Goal: Task Accomplishment & Management: Use online tool/utility

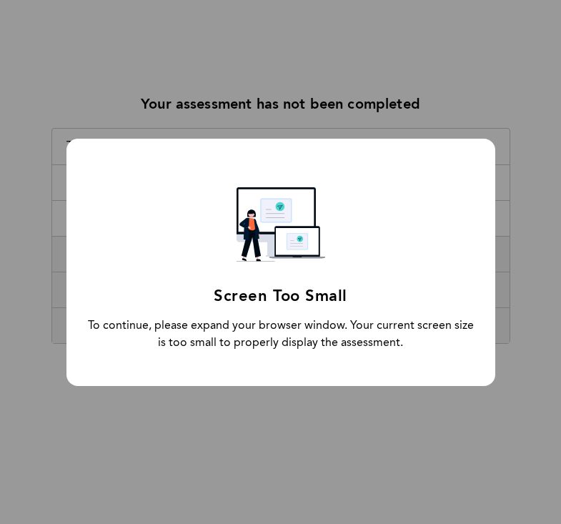
click at [1, 105] on div "Screen Too Small To continue, please expand your browser window. Your current s…" at bounding box center [280, 262] width 561 height 524
click at [222, 431] on div "Screen Too Small To continue, please expand your browser window. Your current s…" at bounding box center [280, 262] width 561 height 524
click at [242, 302] on div "Screen Too Small" at bounding box center [280, 297] width 133 height 24
click at [114, 52] on div "Screen Too Small To continue, please expand your browser window. Your current s…" at bounding box center [280, 262] width 561 height 524
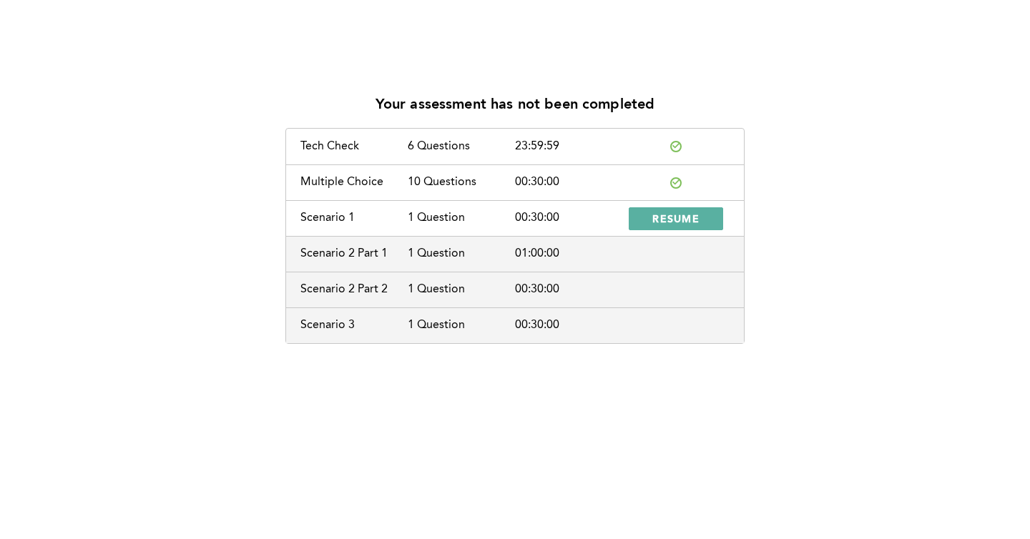
click at [411, 154] on div "Tech Check 6 Questions 23:59:59" at bounding box center [515, 147] width 458 height 36
click at [494, 217] on span "RESUME" at bounding box center [675, 219] width 47 height 14
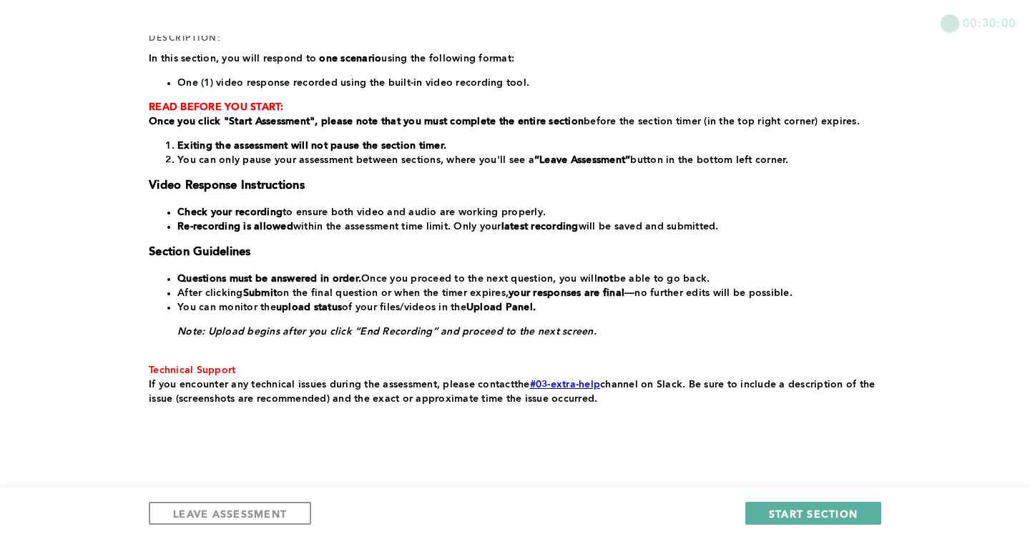
scroll to position [231, 0]
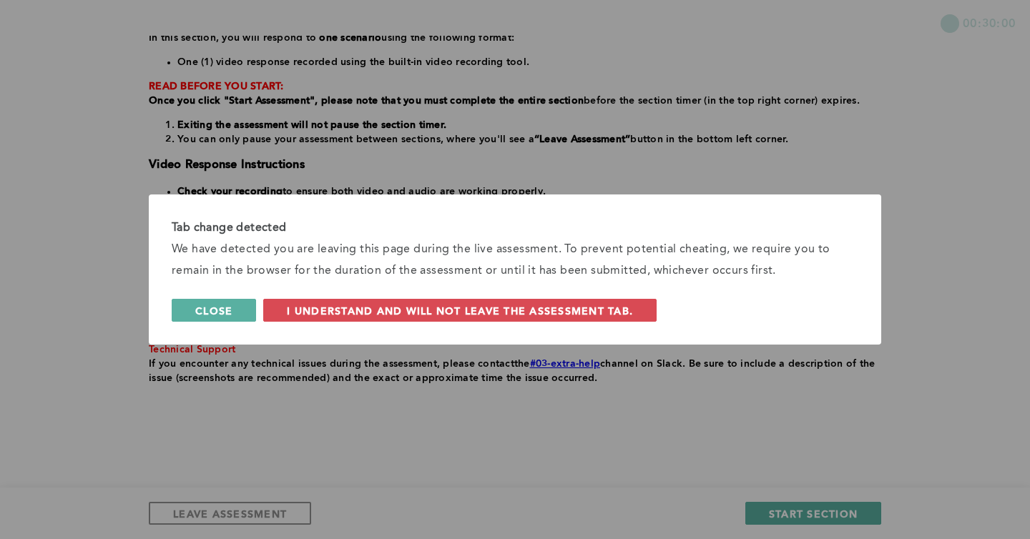
click at [240, 305] on button "Close" at bounding box center [214, 310] width 84 height 23
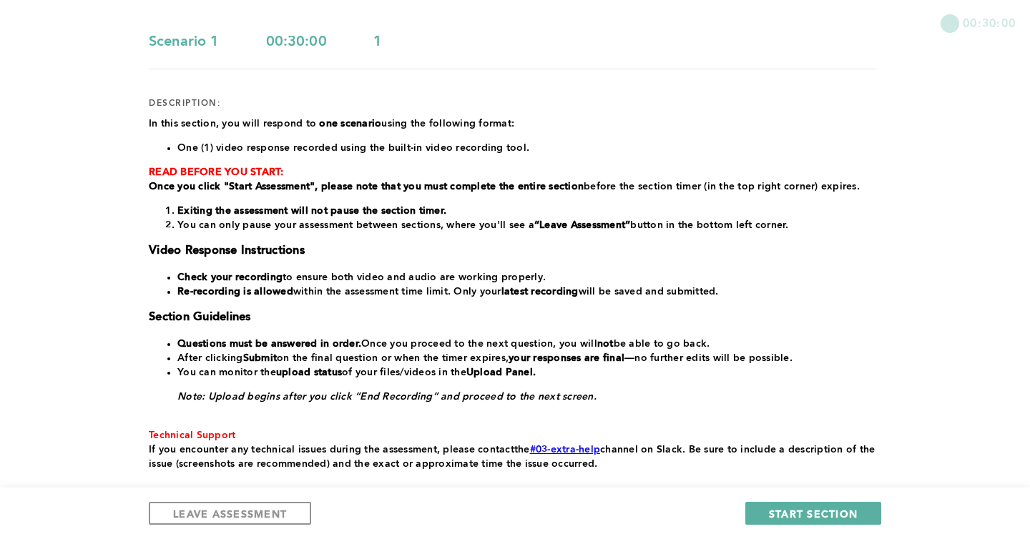
scroll to position [171, 0]
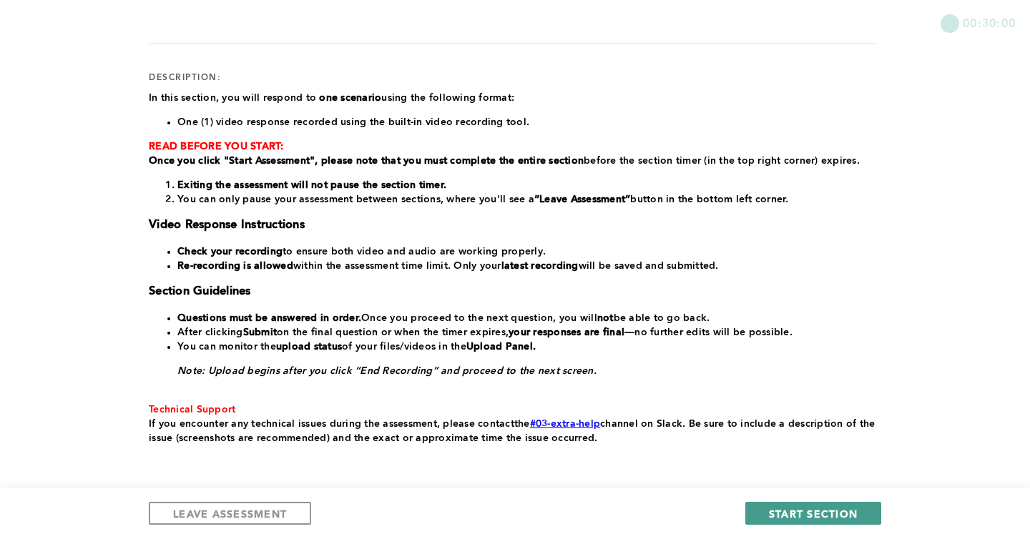
click at [791, 513] on span "START SECTION" at bounding box center [813, 514] width 89 height 14
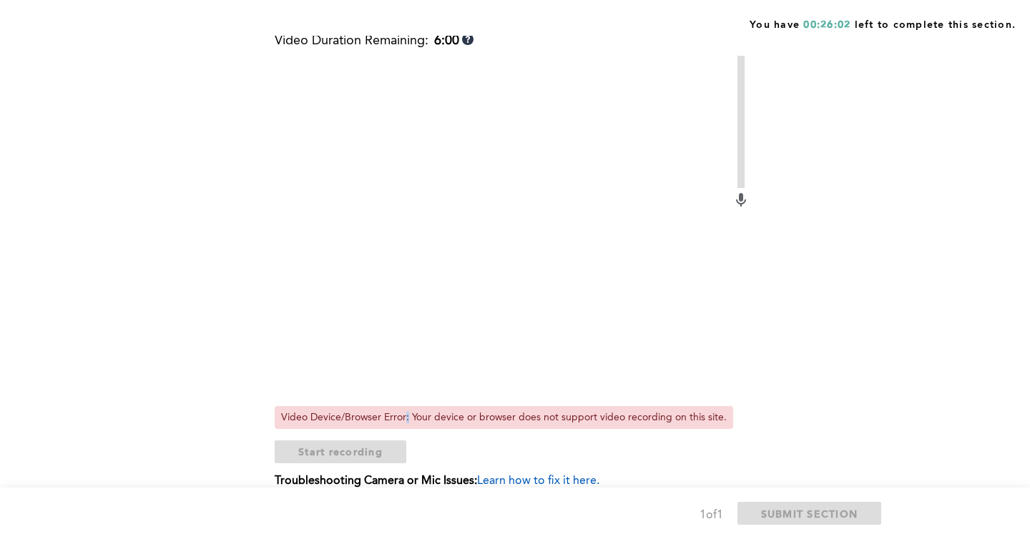
scroll to position [608, 0]
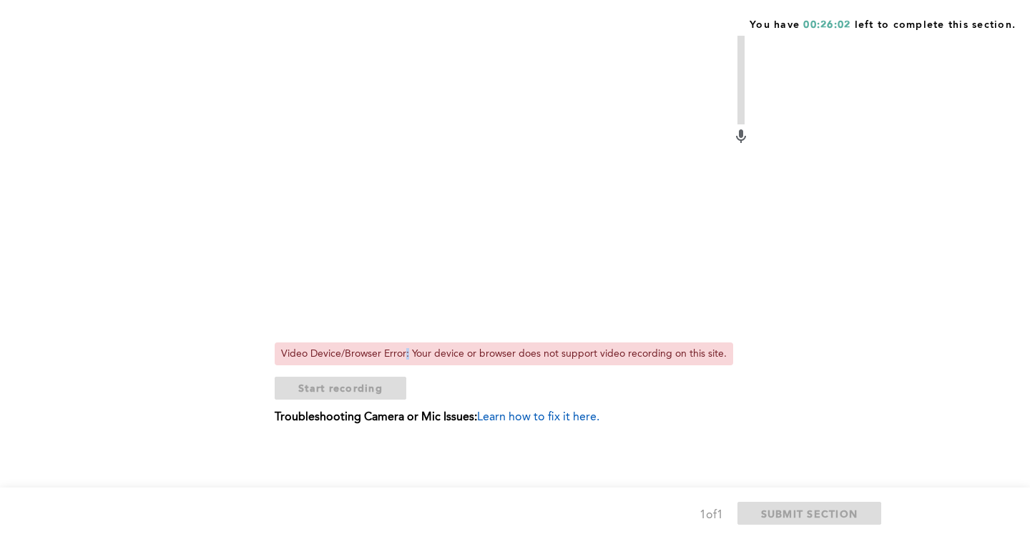
drag, startPoint x: 424, startPoint y: 275, endPoint x: 453, endPoint y: 307, distance: 43.0
click at [427, 280] on video at bounding box center [504, 163] width 458 height 343
click at [537, 416] on span "Learn how to fix it here." at bounding box center [538, 417] width 122 height 11
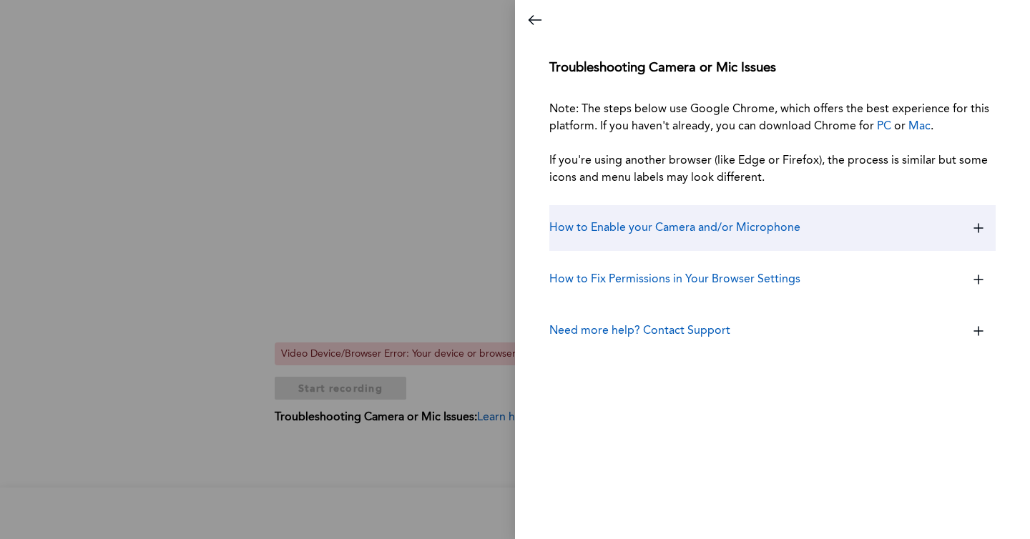
click at [706, 231] on h3 "How to Enable your Camera and/or Microphone" at bounding box center [674, 227] width 251 height 17
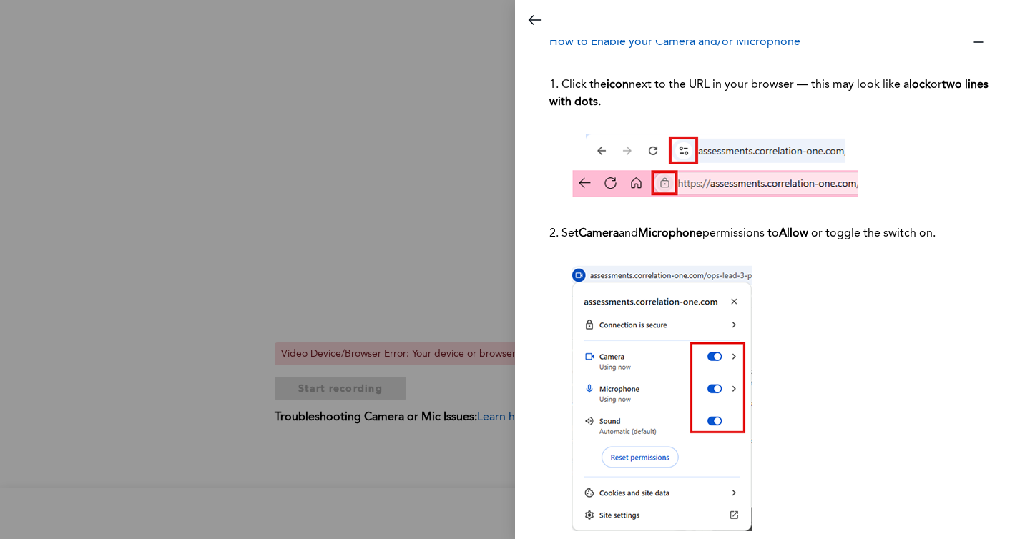
scroll to position [208, 0]
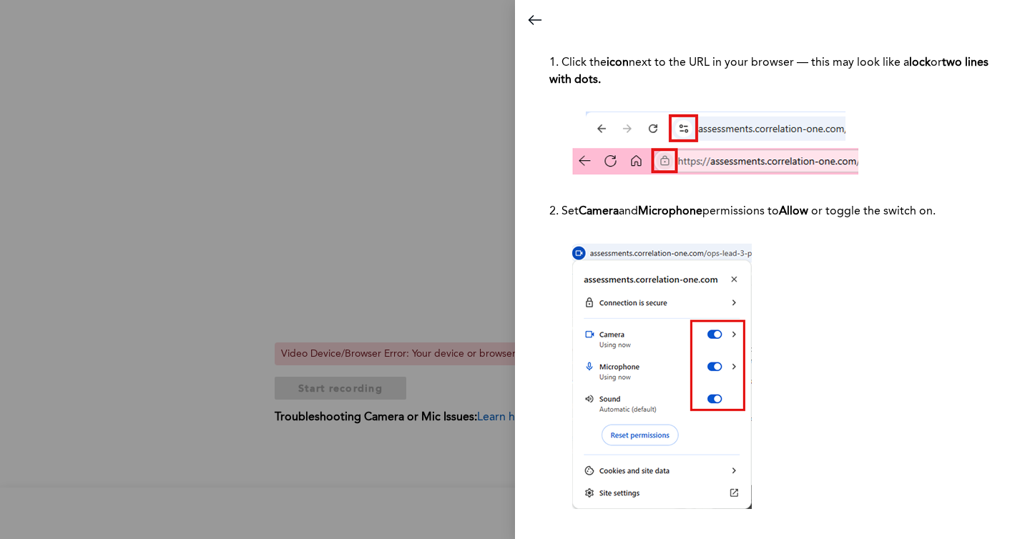
click at [357, 149] on div at bounding box center [515, 269] width 1030 height 539
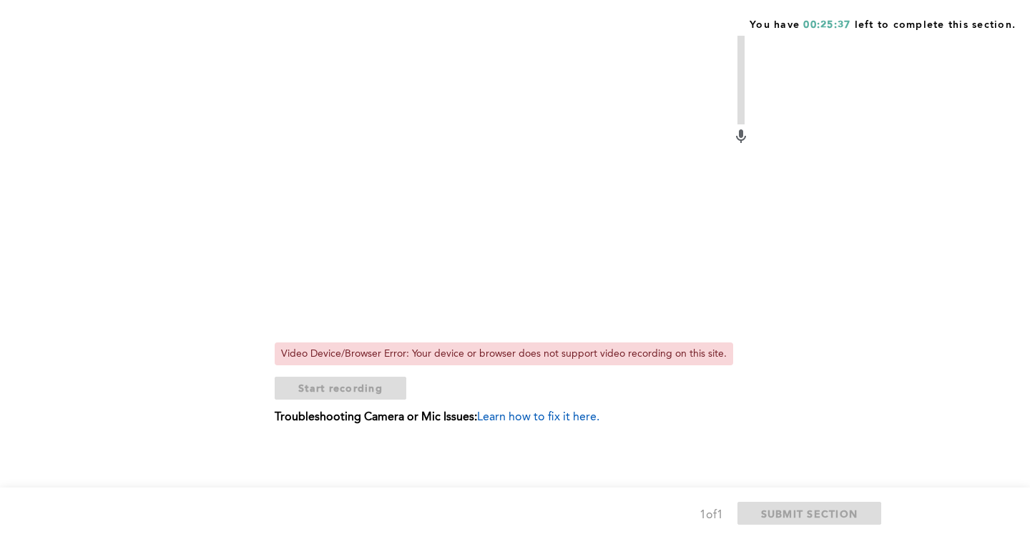
click at [357, 149] on video at bounding box center [504, 163] width 458 height 343
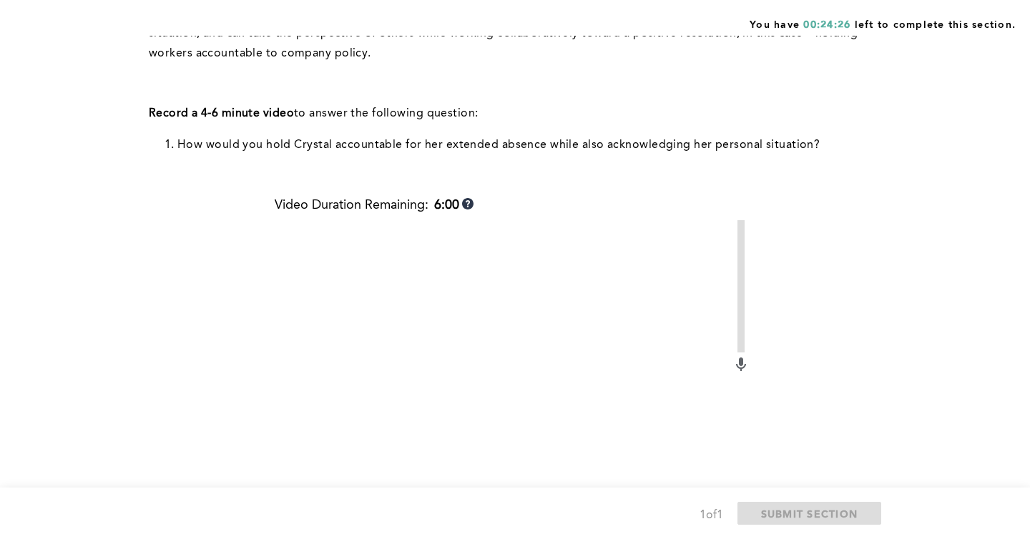
scroll to position [377, 0]
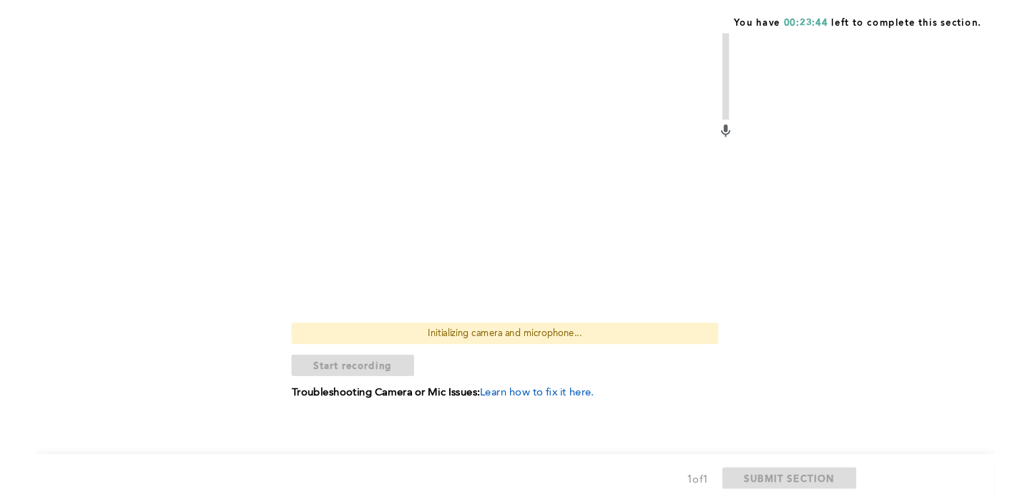
scroll to position [608, 0]
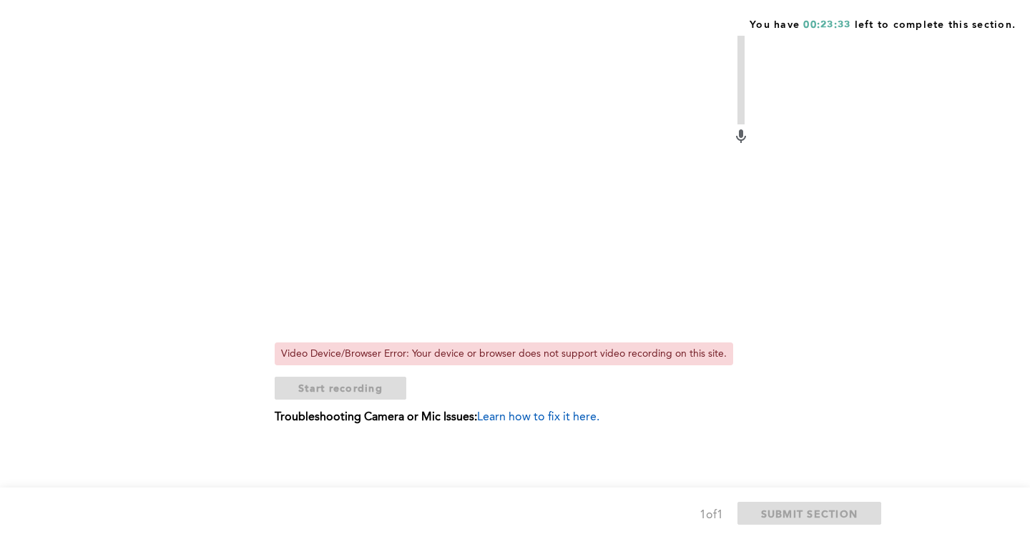
click at [520, 412] on span "Learn how to fix it here." at bounding box center [538, 417] width 122 height 11
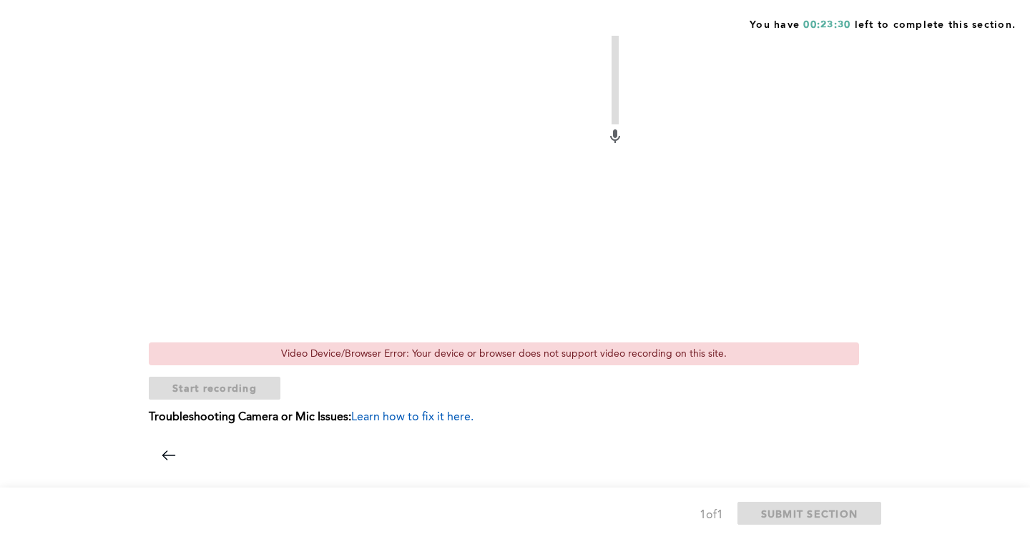
drag, startPoint x: 652, startPoint y: 282, endPoint x: 546, endPoint y: 265, distance: 107.2
drag, startPoint x: 546, startPoint y: 265, endPoint x: 287, endPoint y: 172, distance: 275.9
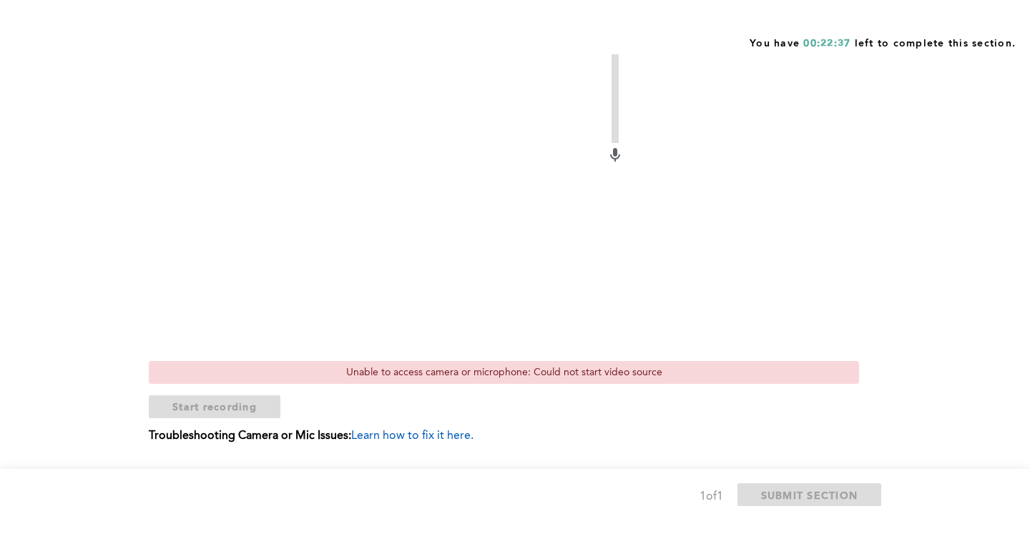
scroll to position [112, 0]
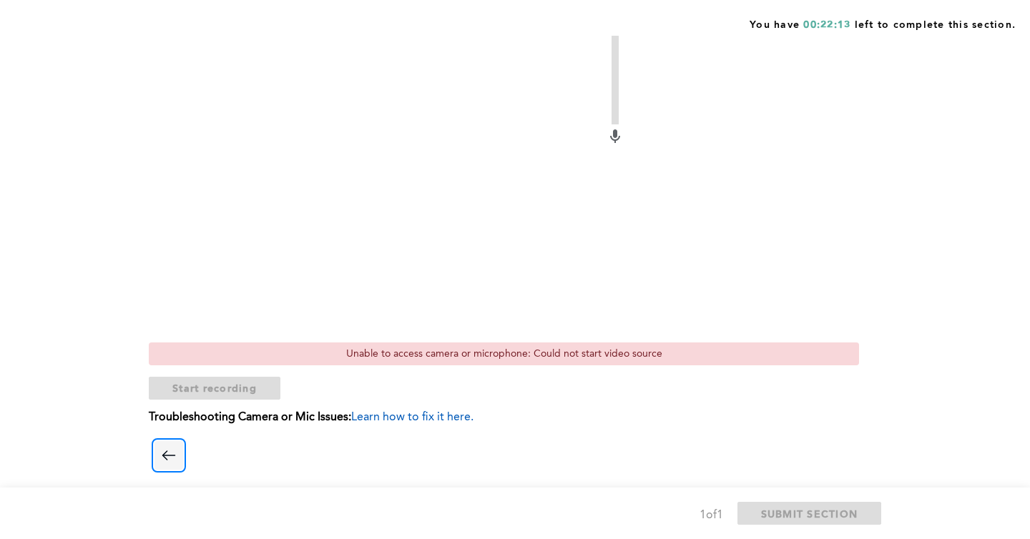
click at [177, 447] on icon "Close dialog" at bounding box center [168, 455] width 17 height 17
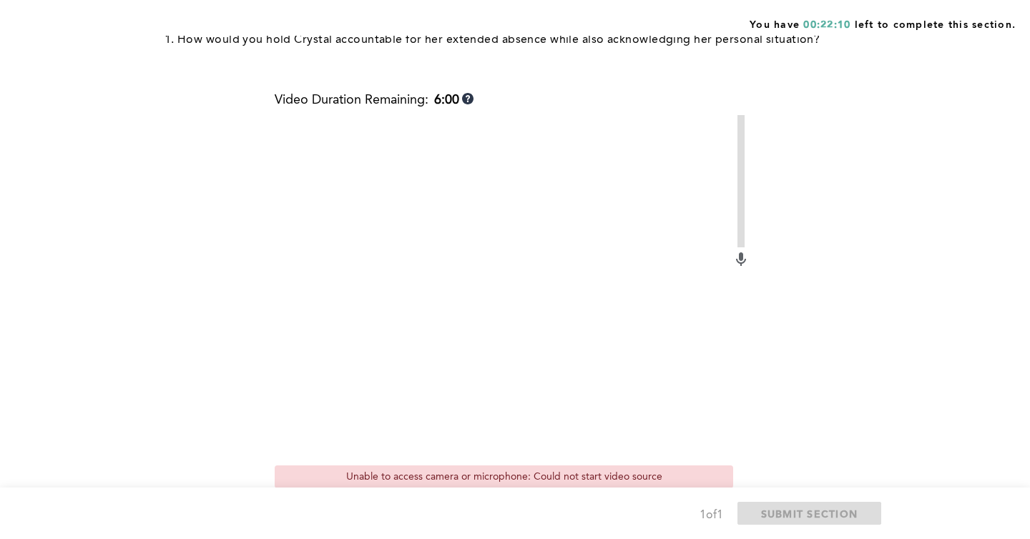
scroll to position [473, 0]
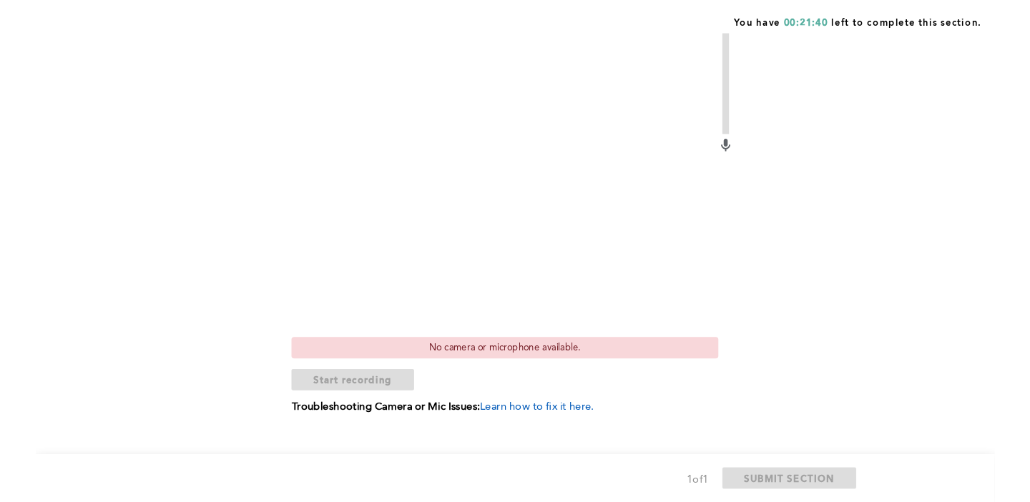
scroll to position [608, 0]
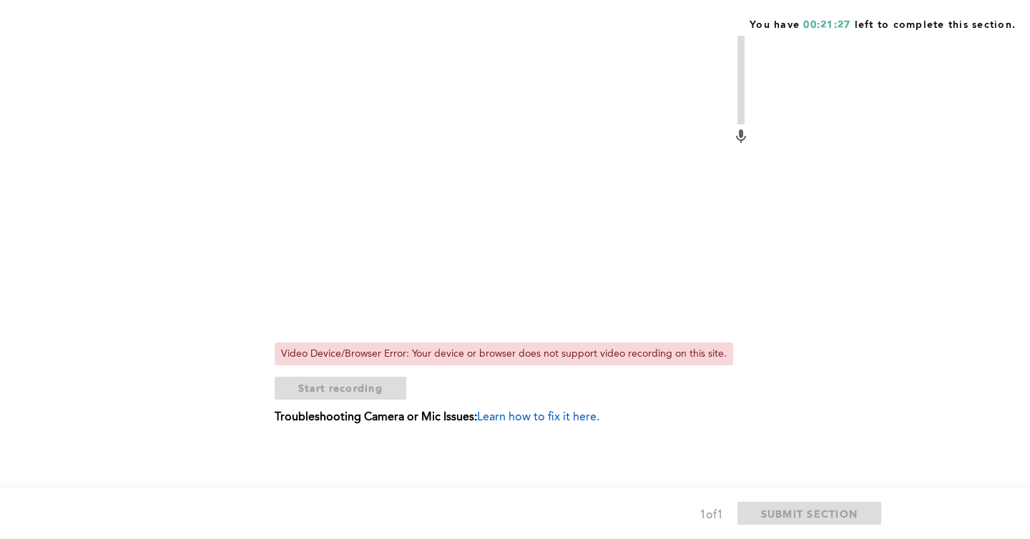
click at [526, 420] on span "Learn how to fix it here." at bounding box center [538, 417] width 122 height 11
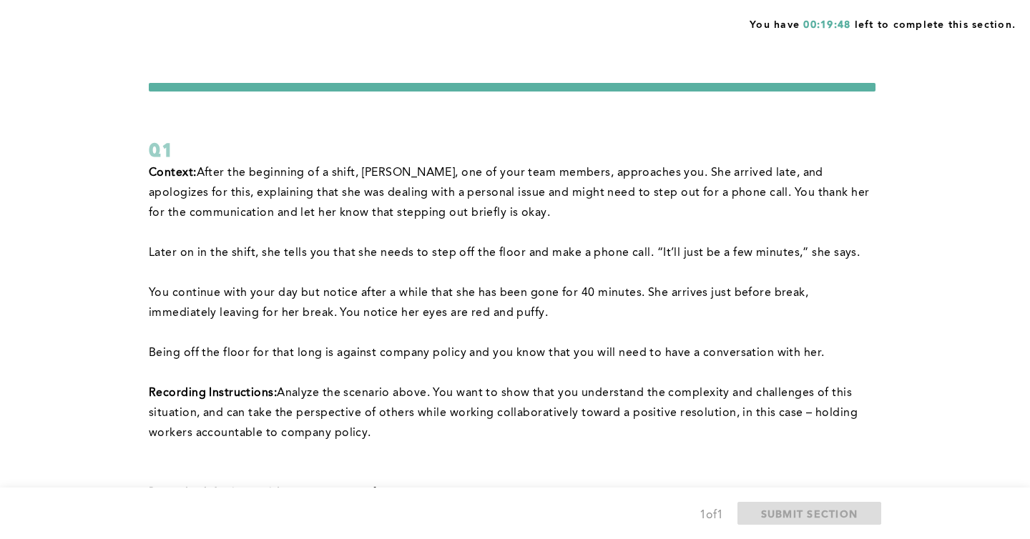
scroll to position [4, 0]
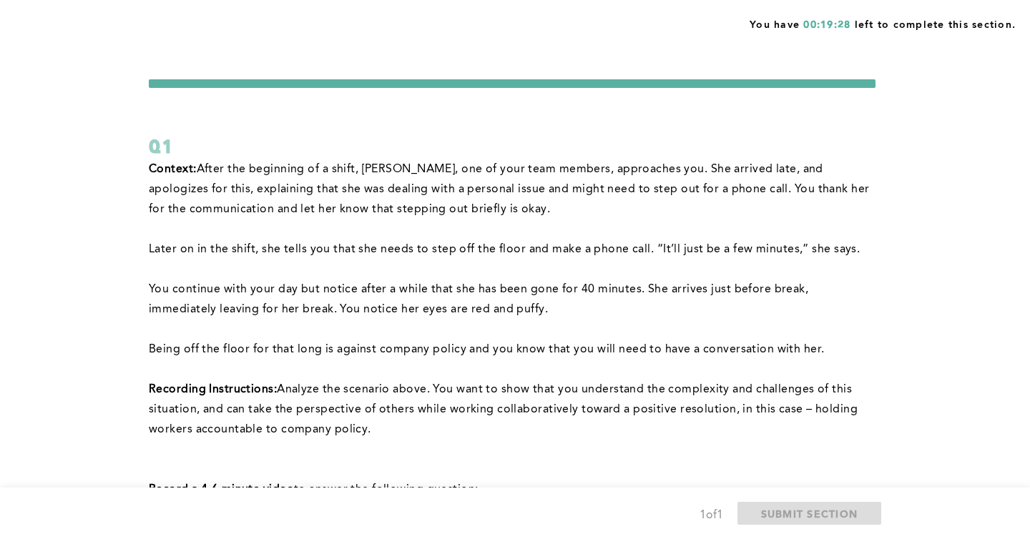
click at [328, 363] on p at bounding box center [512, 370] width 726 height 20
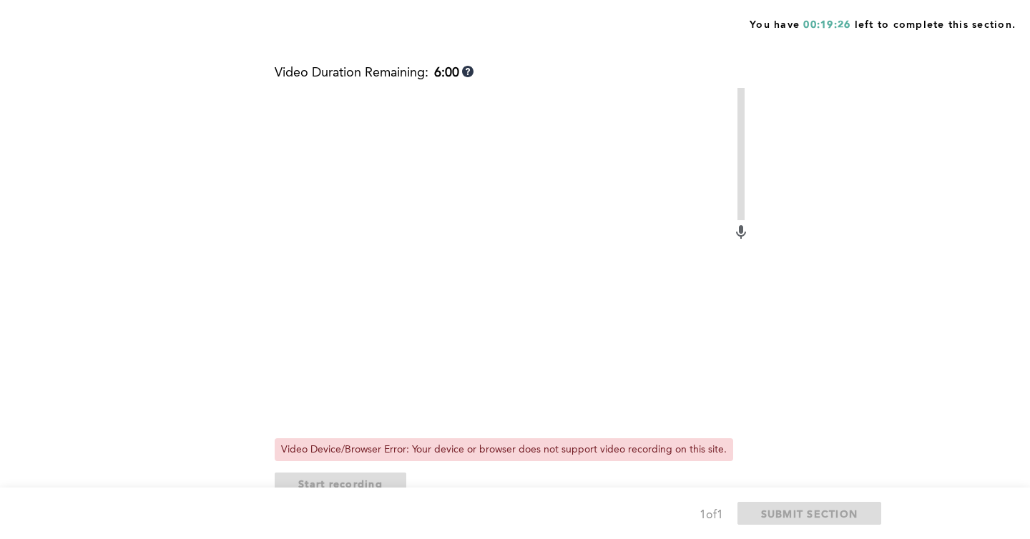
scroll to position [608, 0]
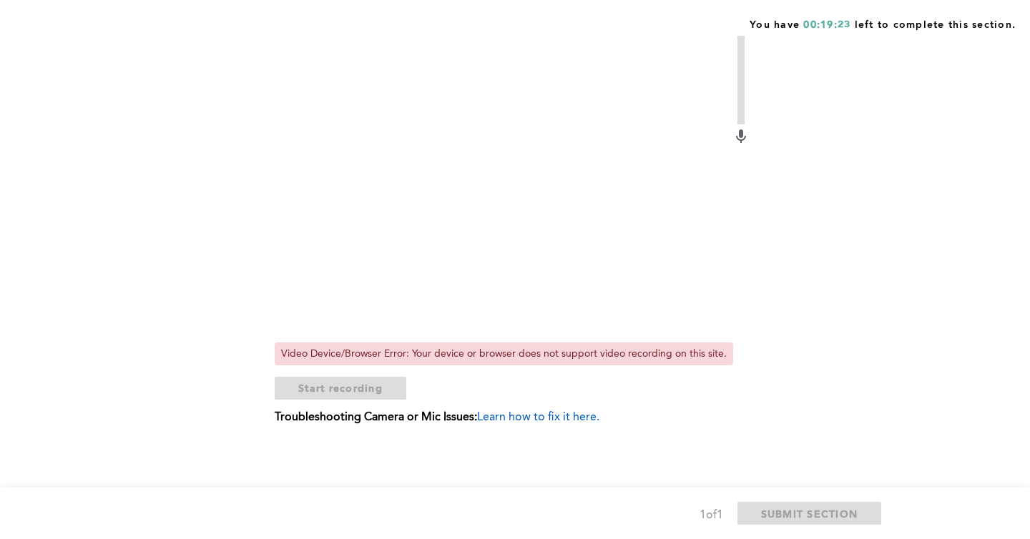
click at [418, 352] on div "Video Device/Browser Error: Your device or browser does not support video recor…" at bounding box center [504, 353] width 458 height 23
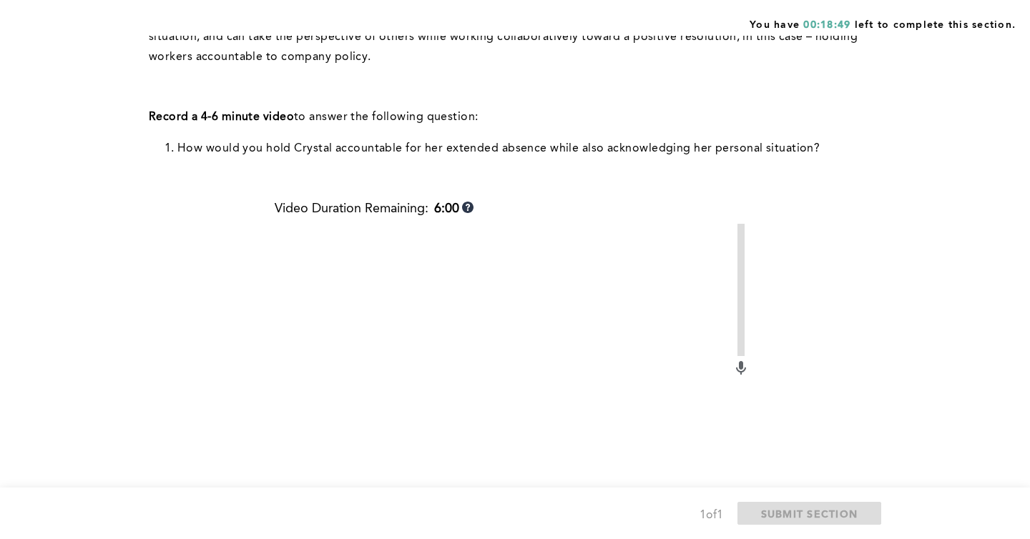
scroll to position [374, 0]
